Goal: Information Seeking & Learning: Learn about a topic

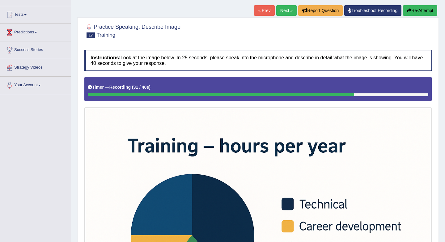
scroll to position [61, 0]
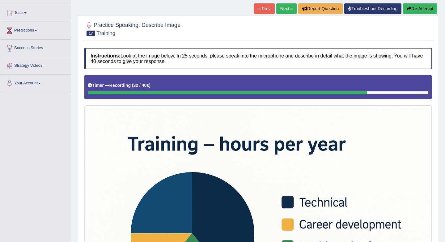
click at [421, 9] on button "Re-Attempt" at bounding box center [420, 8] width 34 height 11
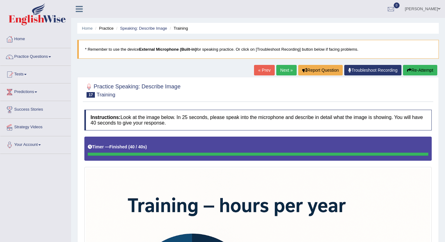
click at [287, 71] on link "Next »" at bounding box center [286, 70] width 20 height 11
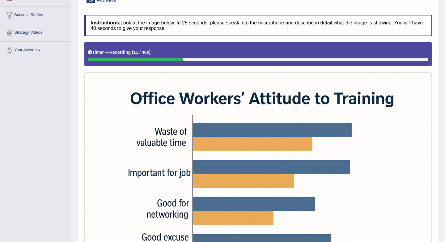
scroll to position [39, 0]
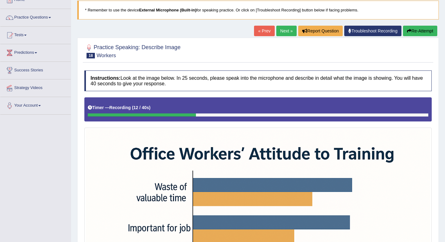
click at [416, 34] on button "Re-Attempt" at bounding box center [420, 31] width 34 height 11
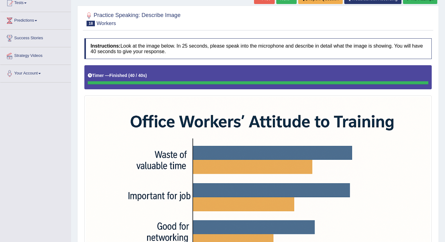
scroll to position [64, 0]
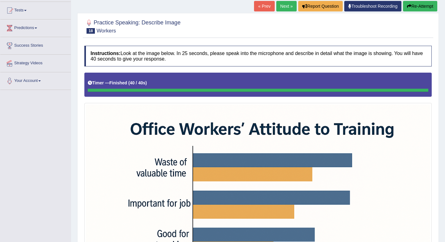
click at [285, 7] on link "Next »" at bounding box center [286, 6] width 20 height 11
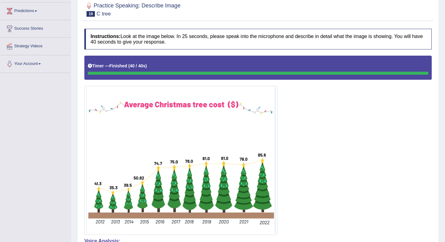
scroll to position [71, 0]
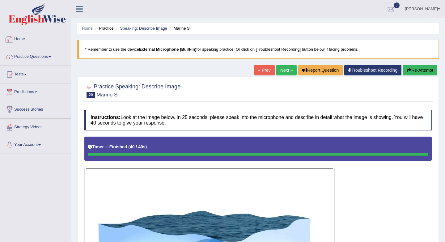
click at [36, 58] on link "Practice Questions" at bounding box center [35, 55] width 70 height 15
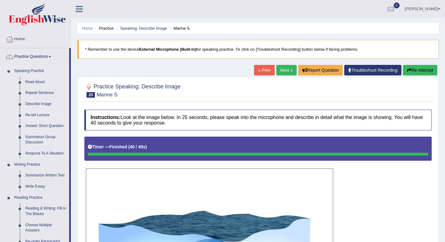
click at [40, 116] on link "Re-tell Lecture" at bounding box center [46, 115] width 47 height 11
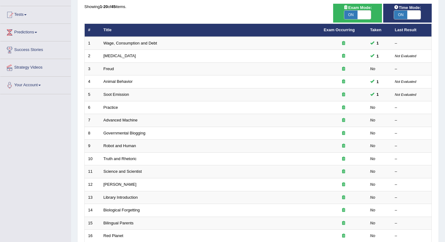
scroll to position [60, 0]
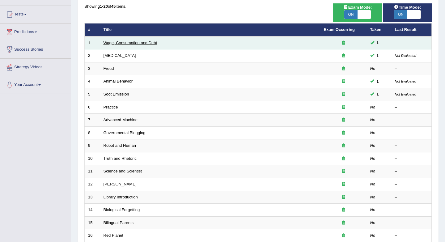
click at [134, 43] on link "Wage, Consumption and Debt" at bounding box center [131, 42] width 54 height 5
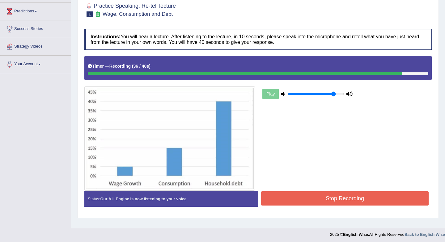
click at [333, 199] on button "Stop Recording" at bounding box center [344, 198] width 167 height 14
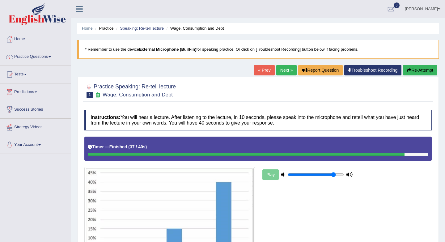
click at [288, 72] on link "Next »" at bounding box center [286, 70] width 20 height 11
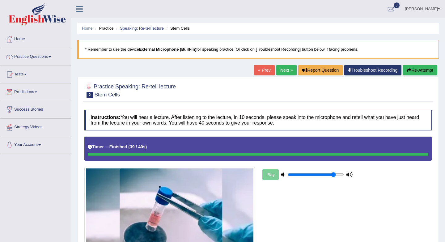
click at [287, 70] on link "Next »" at bounding box center [286, 70] width 20 height 11
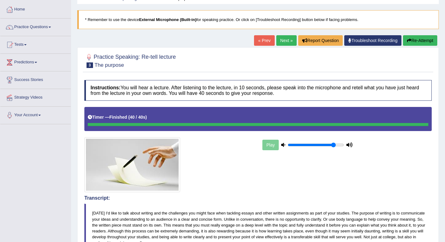
scroll to position [18, 0]
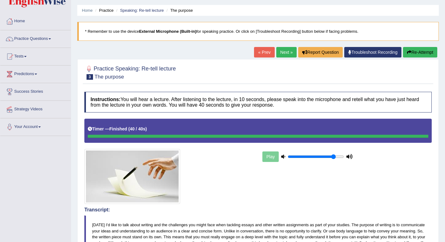
click at [277, 52] on link "Next »" at bounding box center [286, 52] width 20 height 11
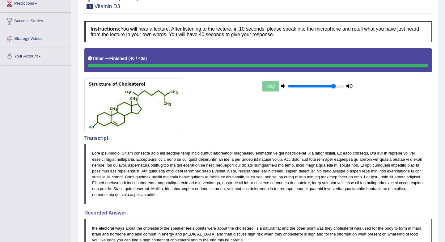
scroll to position [60, 0]
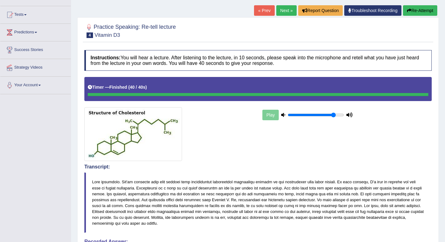
click at [282, 14] on link "Next »" at bounding box center [286, 10] width 20 height 11
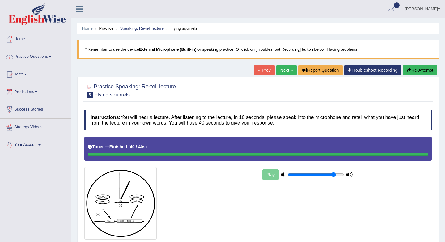
click at [286, 70] on link "Next »" at bounding box center [286, 70] width 20 height 11
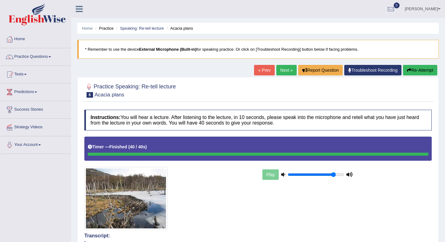
click at [281, 74] on link "Next »" at bounding box center [286, 70] width 20 height 11
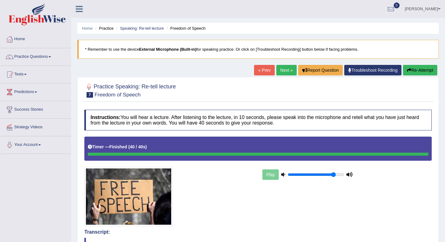
click at [286, 74] on link "Next »" at bounding box center [286, 70] width 20 height 11
